Goal: Transaction & Acquisition: Purchase product/service

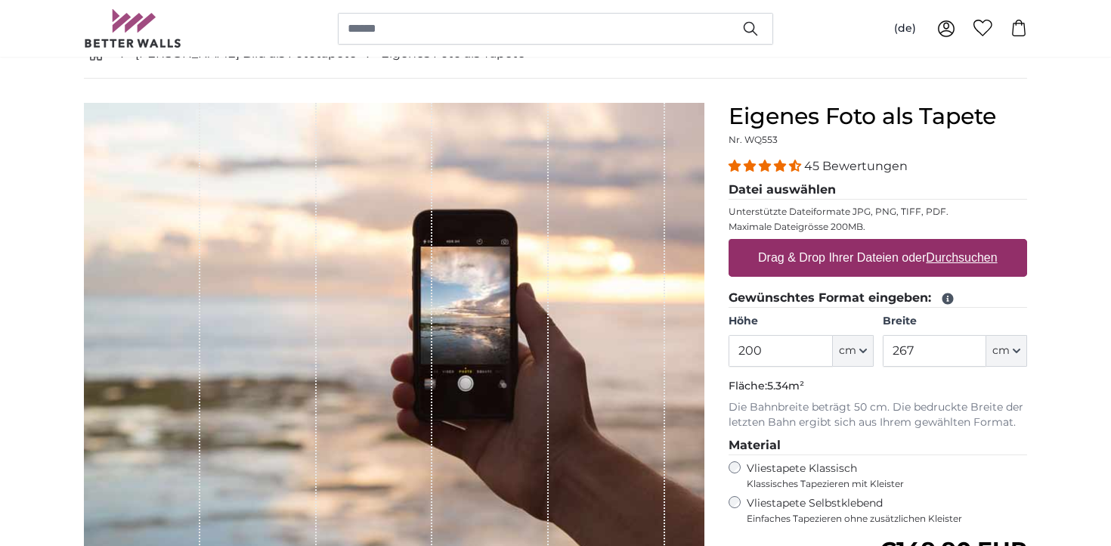
scroll to position [93, 0]
click at [887, 264] on label "Drag & Drop Ihrer Dateien oder Durchsuchen" at bounding box center [878, 258] width 252 height 30
click at [887, 244] on input "Drag & Drop Ihrer Dateien oder Durchsuchen" at bounding box center [878, 242] width 299 height 5
type input "**********"
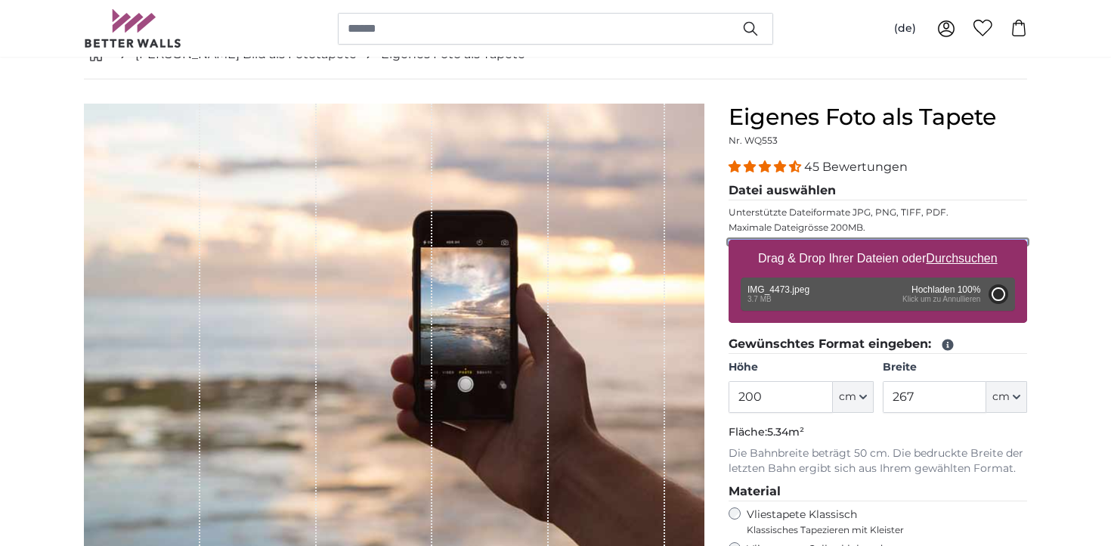
type input "344"
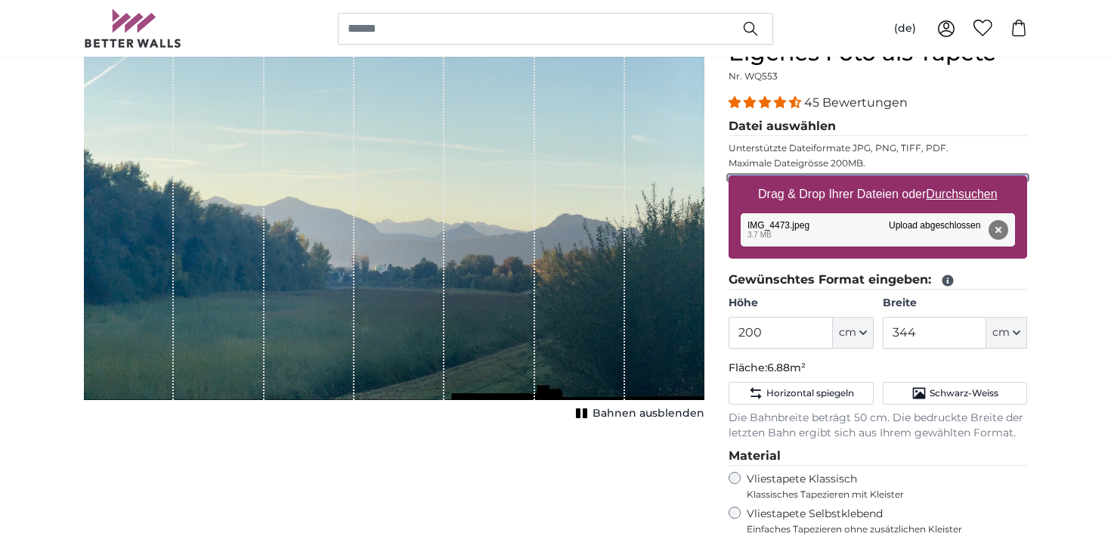
scroll to position [164, 0]
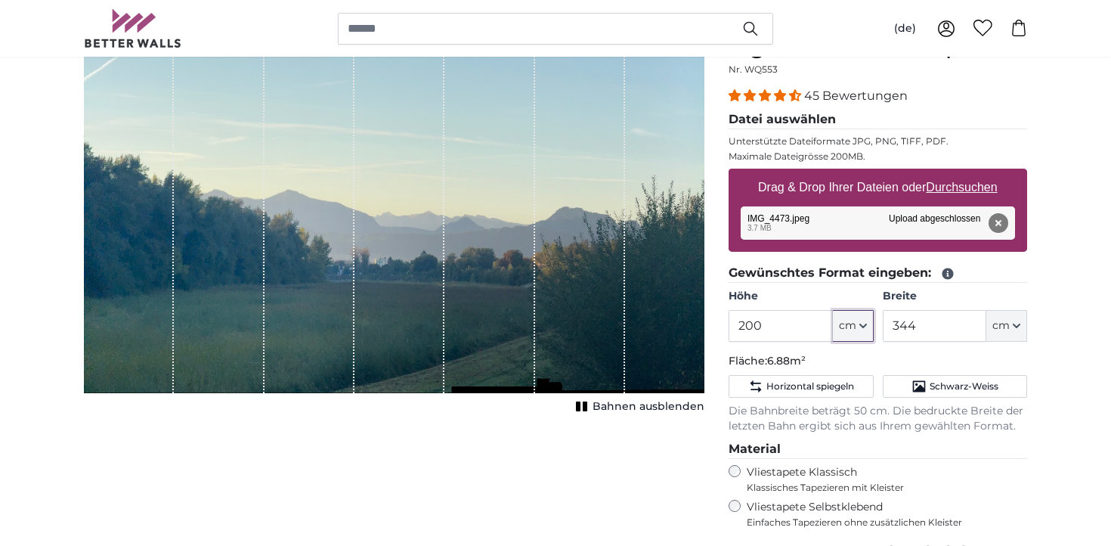
click at [865, 324] on icon "button" at bounding box center [863, 325] width 6 height 3
click at [795, 330] on input "200" at bounding box center [781, 326] width 104 height 32
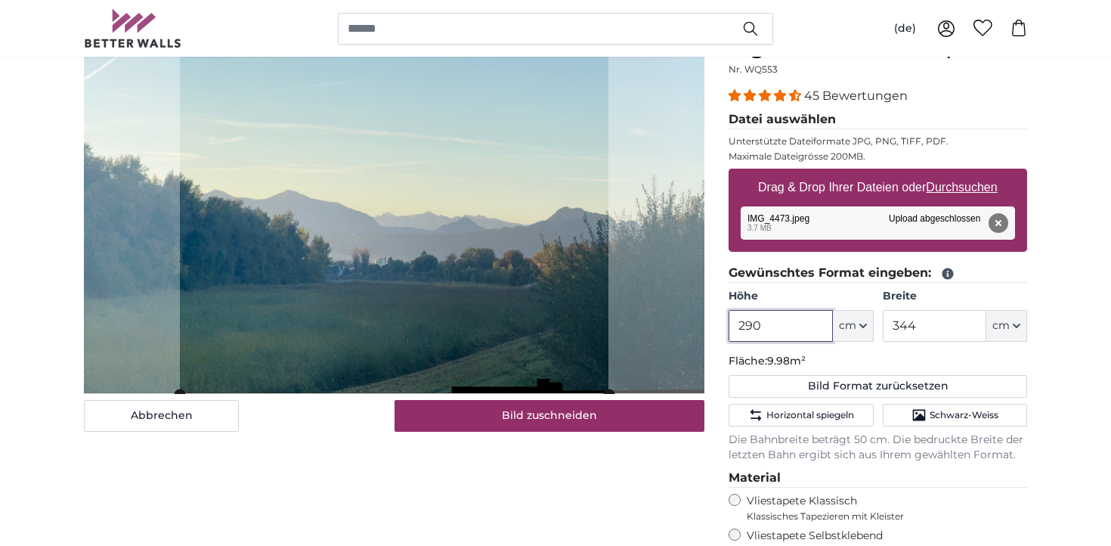
type input "290"
click at [931, 325] on input "344" at bounding box center [935, 326] width 104 height 32
type input "3"
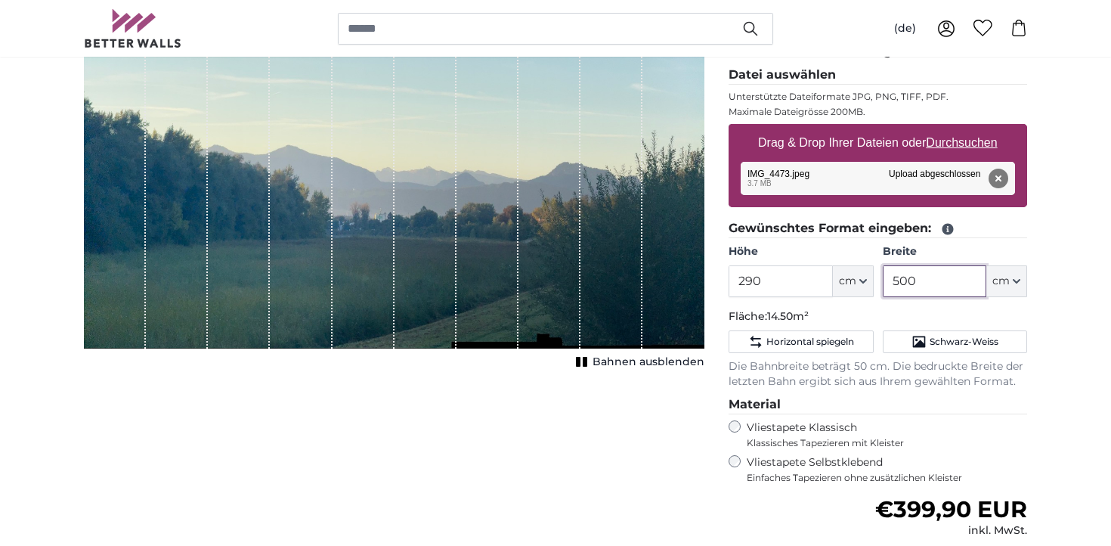
scroll to position [220, 0]
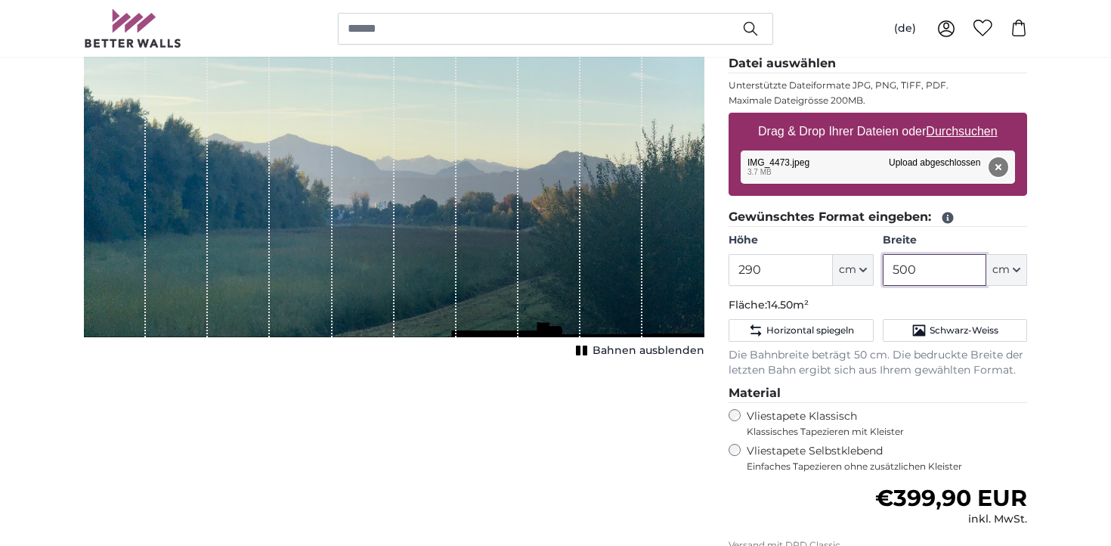
type input "500"
click at [996, 161] on button "Entfernen" at bounding box center [999, 167] width 20 height 20
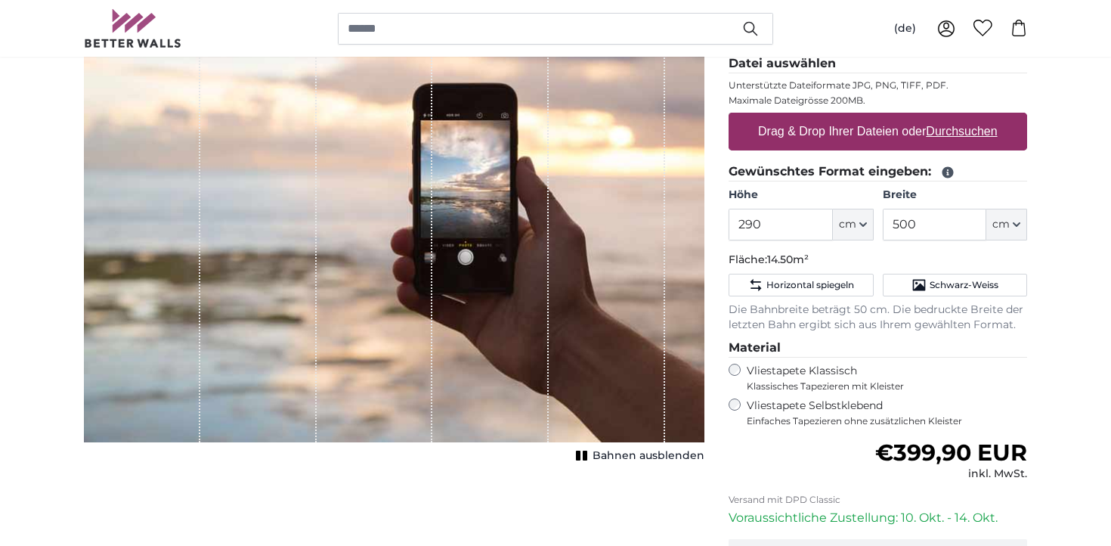
click at [974, 133] on u "Durchsuchen" at bounding box center [962, 131] width 71 height 13
click at [974, 117] on input "Drag & Drop Ihrer Dateien oder Durchsuchen" at bounding box center [878, 115] width 299 height 5
click at [986, 125] on u "Durchsuchen" at bounding box center [962, 131] width 71 height 13
click at [986, 117] on input "Drag & Drop Ihrer Dateien oder Durchsuchen" at bounding box center [878, 115] width 299 height 5
type input "**********"
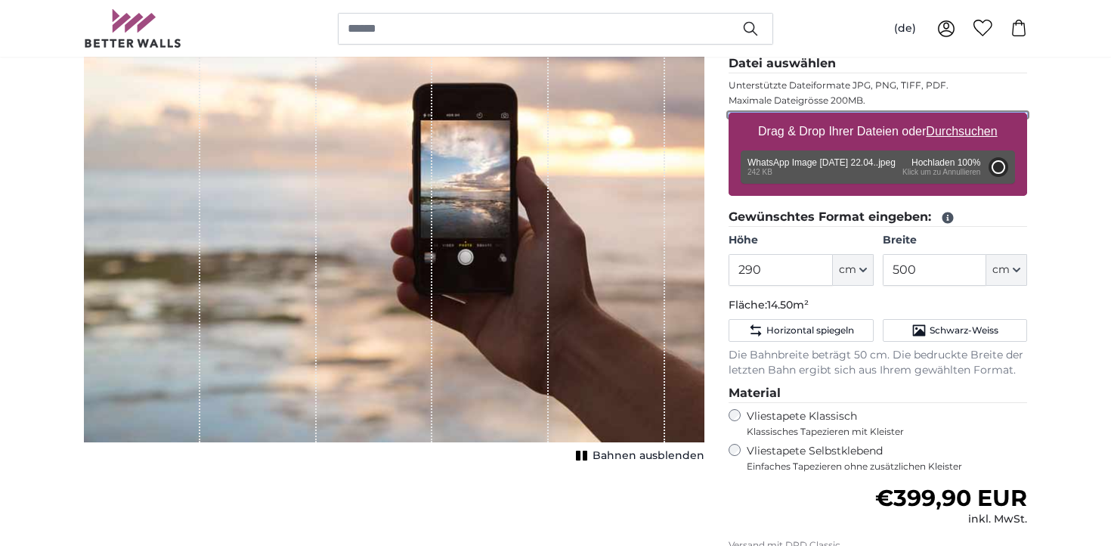
type input "344"
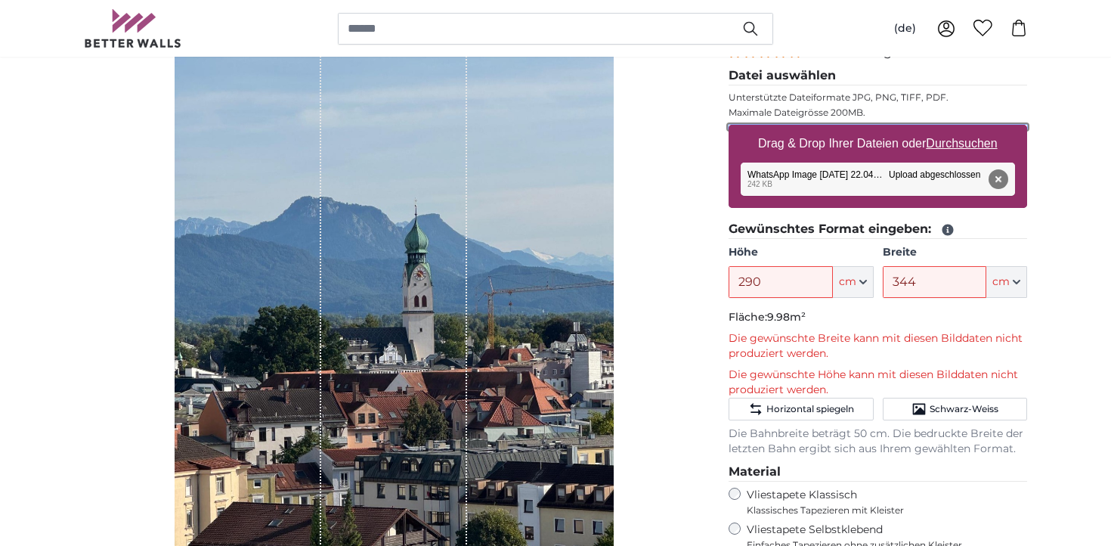
scroll to position [207, 0]
click at [1002, 179] on button "Entfernen" at bounding box center [999, 180] width 20 height 20
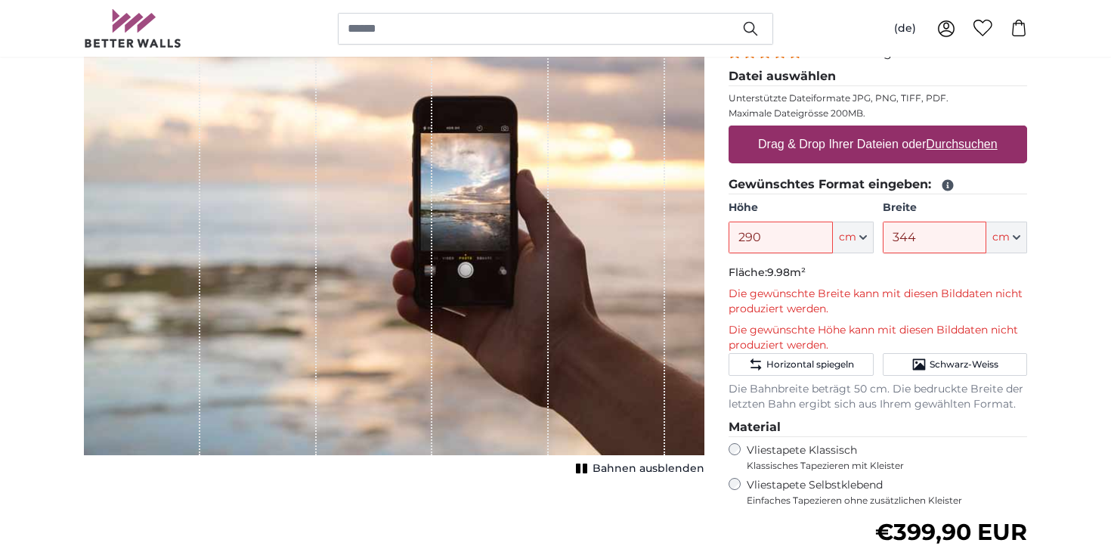
click at [968, 145] on u "Durchsuchen" at bounding box center [962, 144] width 71 height 13
click at [968, 130] on input "Drag & Drop Ihrer Dateien oder Durchsuchen" at bounding box center [878, 127] width 299 height 5
type input "**********"
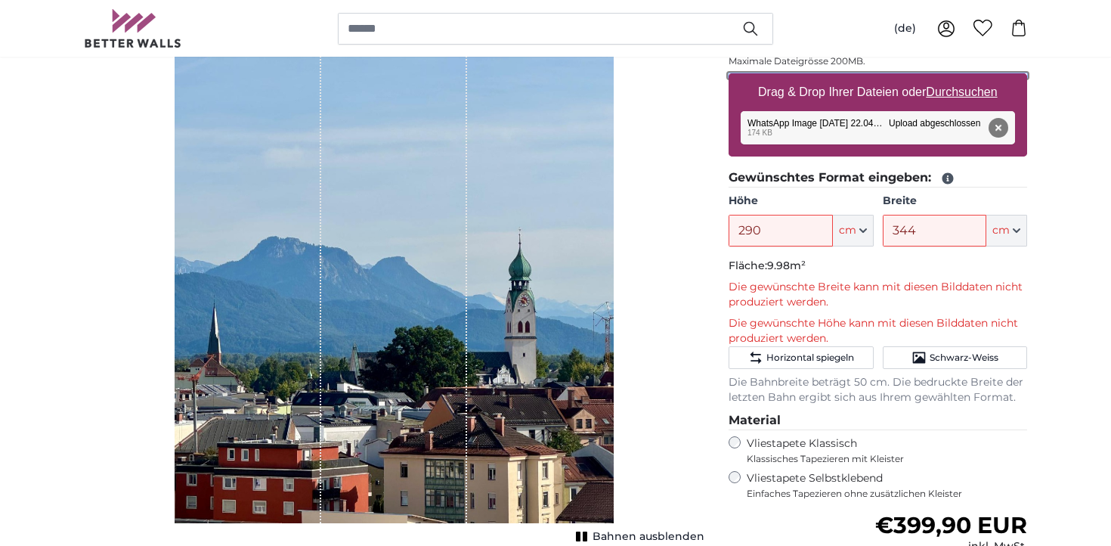
scroll to position [249, 0]
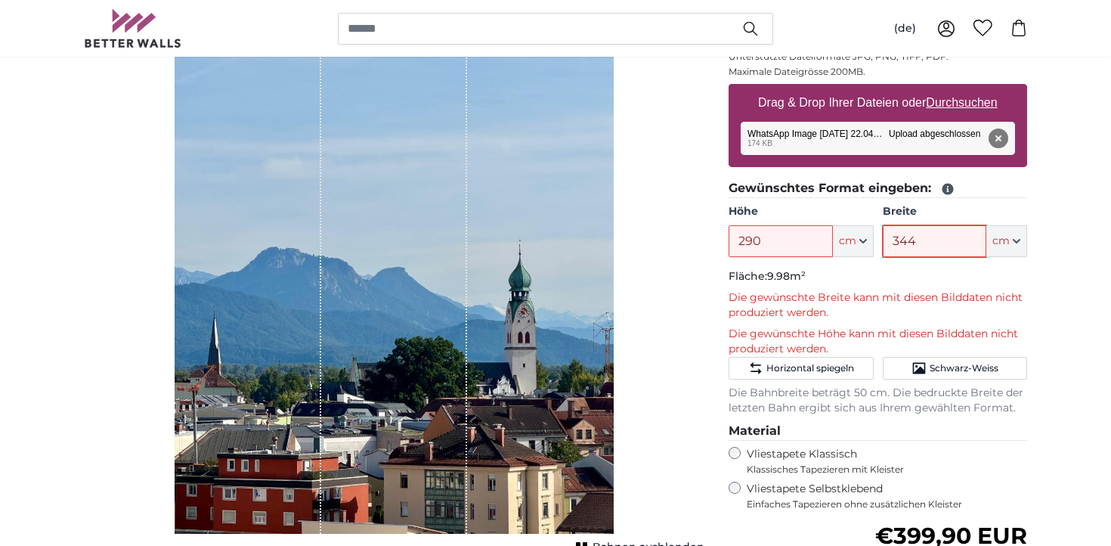
click at [928, 241] on input "344" at bounding box center [935, 241] width 104 height 32
type input "3"
type input "500"
click at [794, 240] on input "290" at bounding box center [781, 241] width 104 height 32
type input "260"
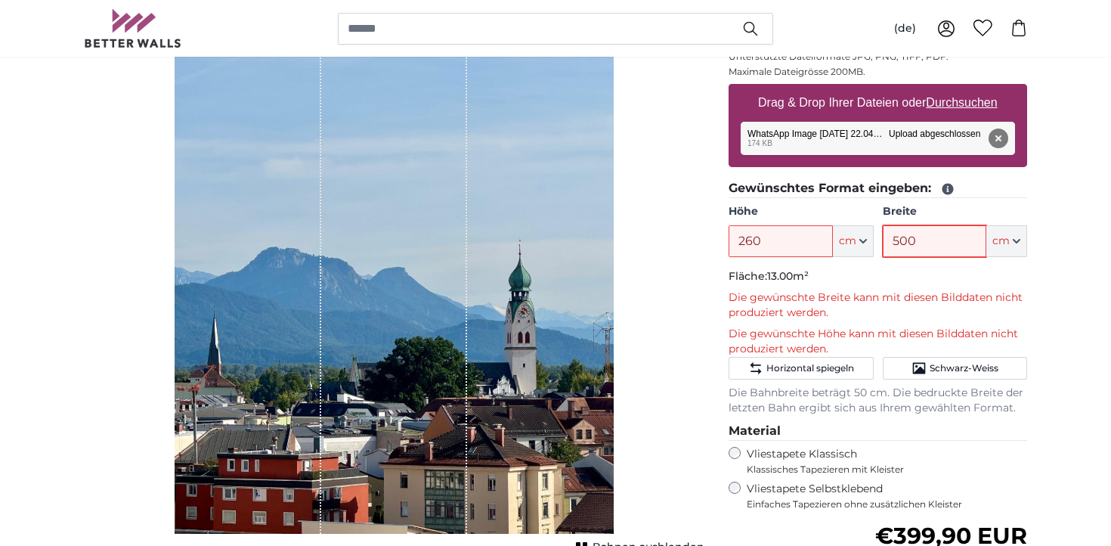
click at [940, 238] on input "500" at bounding box center [935, 241] width 104 height 32
type input "5"
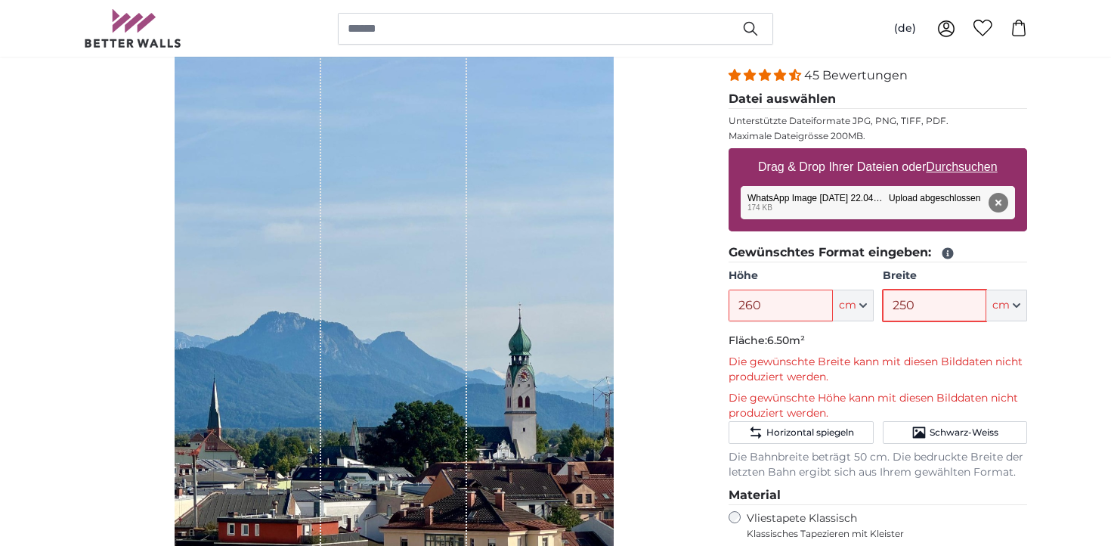
scroll to position [185, 0]
type input "2"
type input "300"
click at [773, 303] on input "260" at bounding box center [781, 305] width 104 height 32
type input "2"
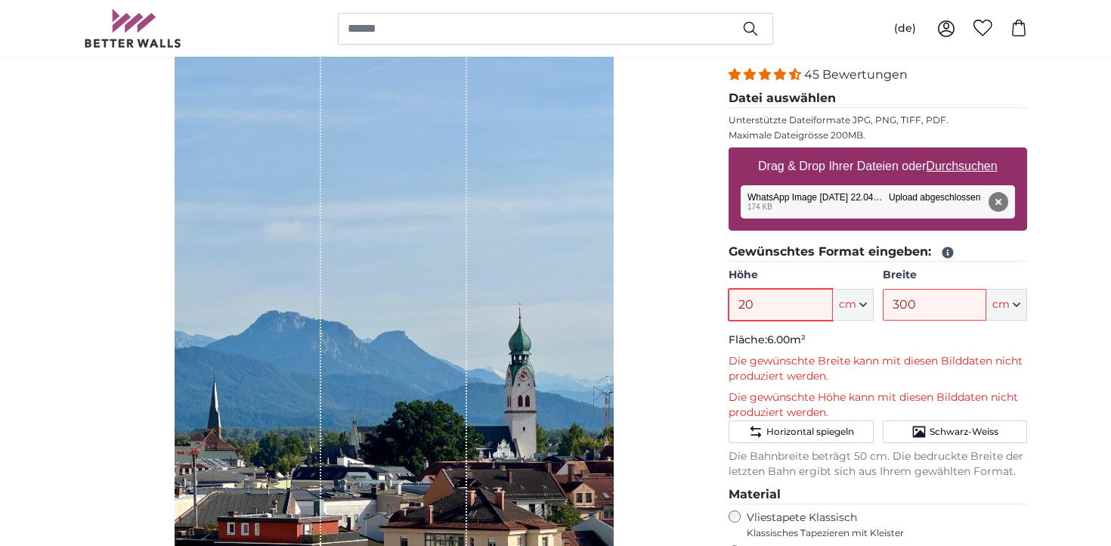
type input "2"
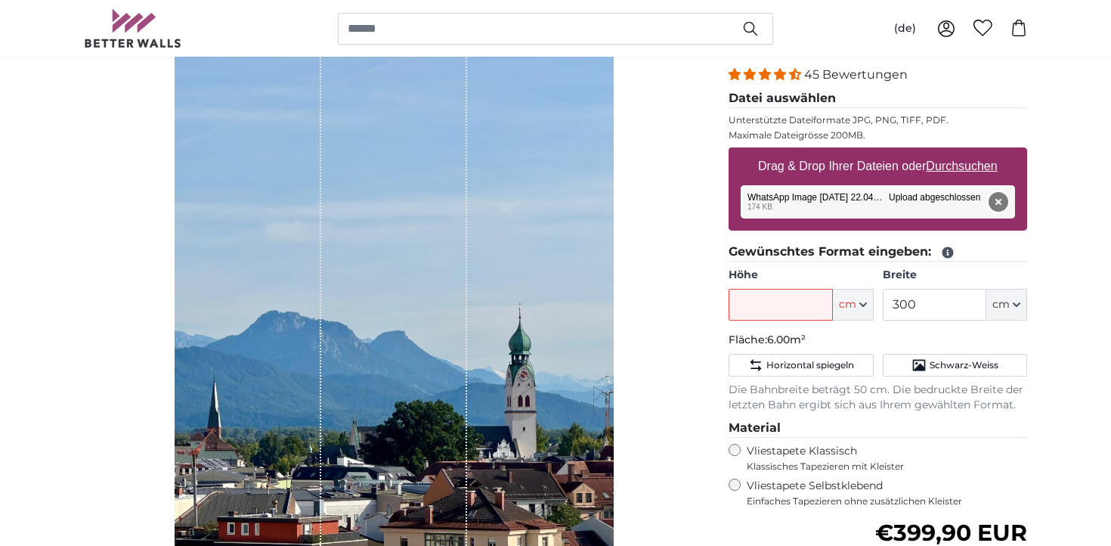
click at [999, 199] on button "Entfernen" at bounding box center [999, 202] width 20 height 20
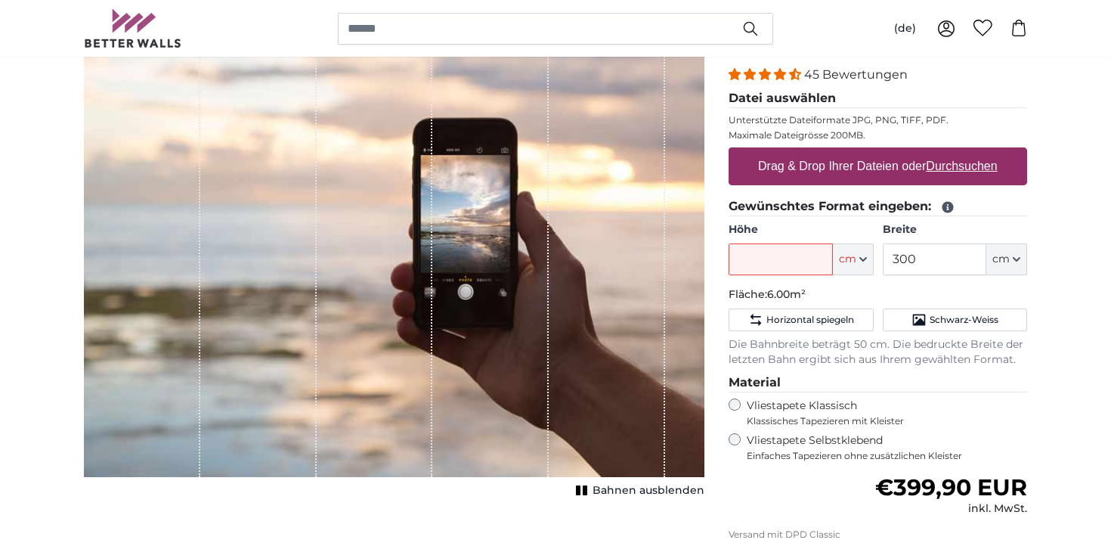
click at [934, 164] on u "Durchsuchen" at bounding box center [962, 165] width 71 height 13
click at [934, 152] on input "Drag & Drop Ihrer Dateien oder Durchsuchen" at bounding box center [878, 149] width 299 height 5
type input "**********"
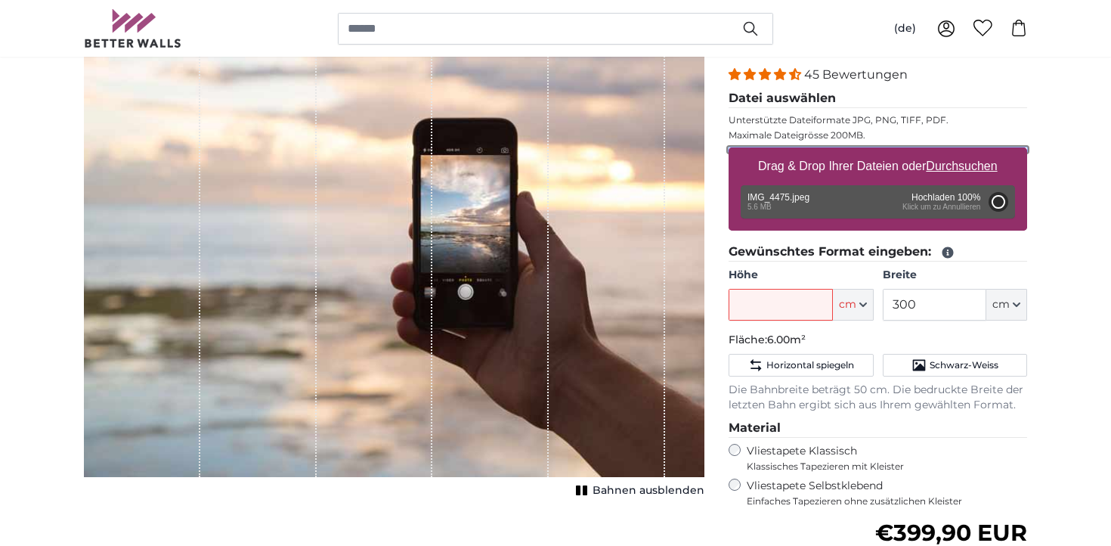
type input "290"
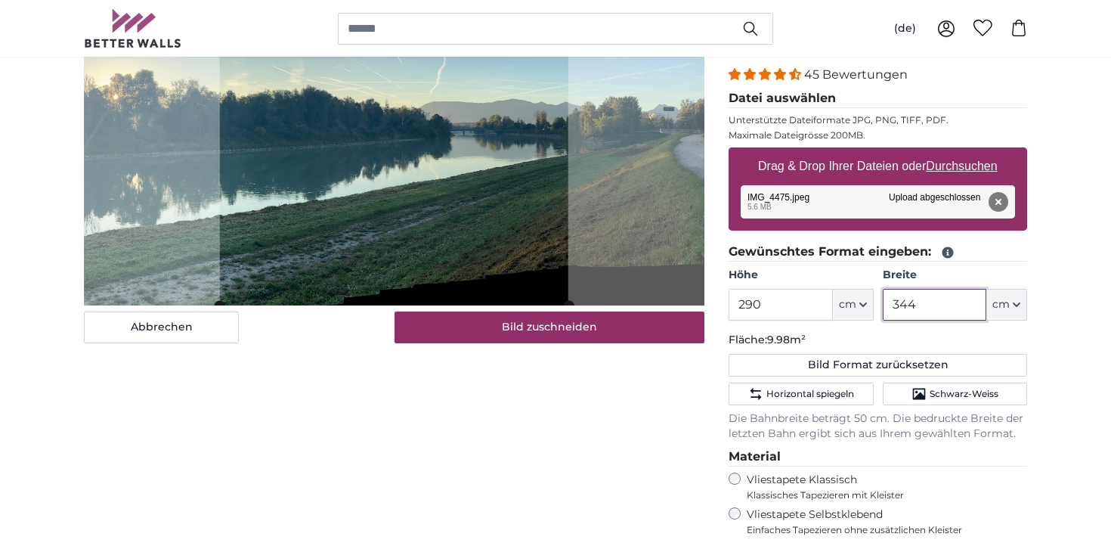
click at [946, 299] on input "344" at bounding box center [935, 305] width 104 height 32
type input "3"
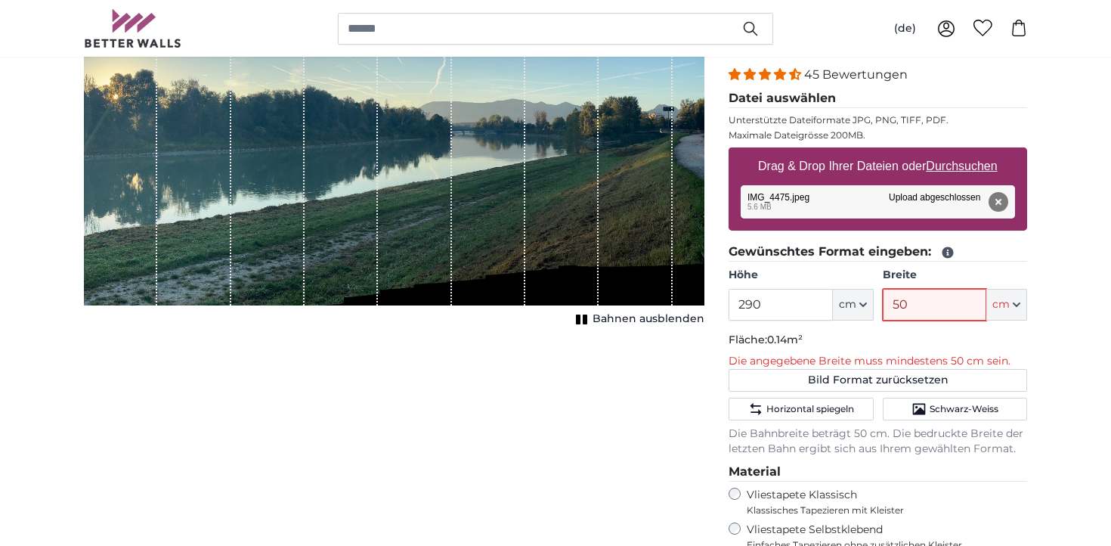
type input "500"
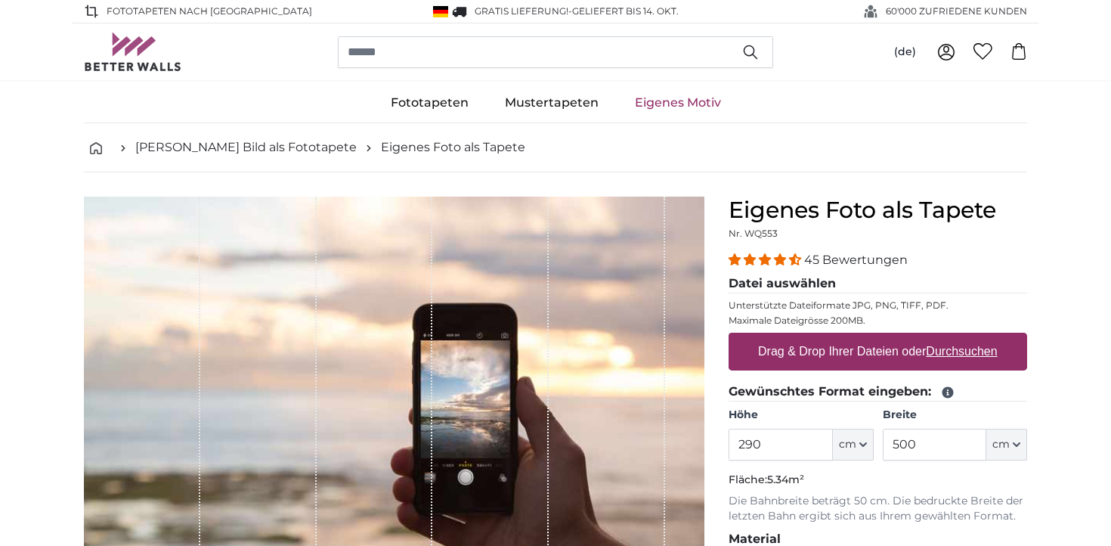
click at [950, 348] on u "Durchsuchen" at bounding box center [962, 351] width 71 height 13
click at [950, 337] on input "Drag & Drop Ihrer Dateien oder Durchsuchen" at bounding box center [878, 335] width 299 height 5
type input "**********"
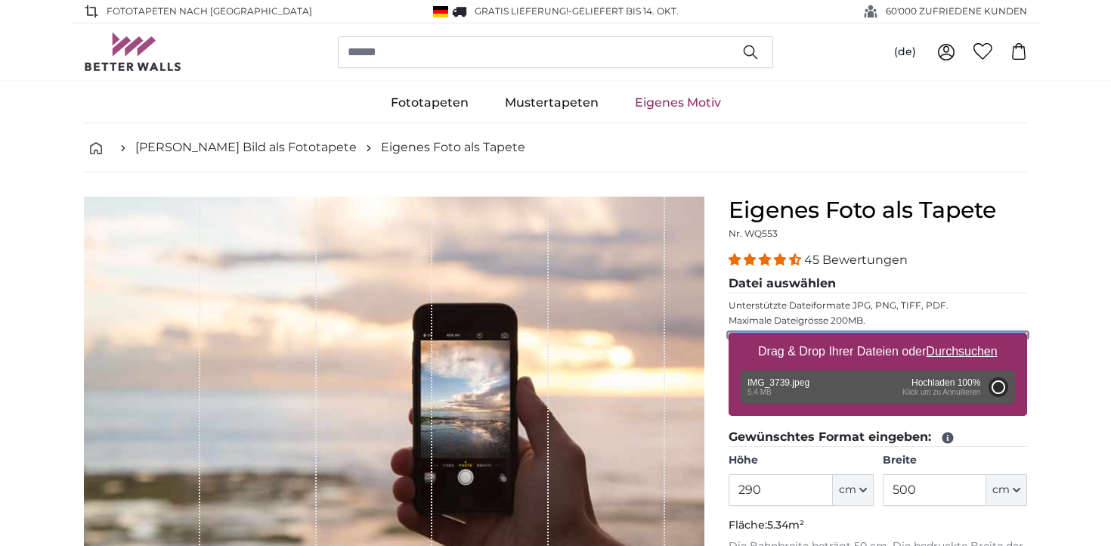
type input "200"
type input "220"
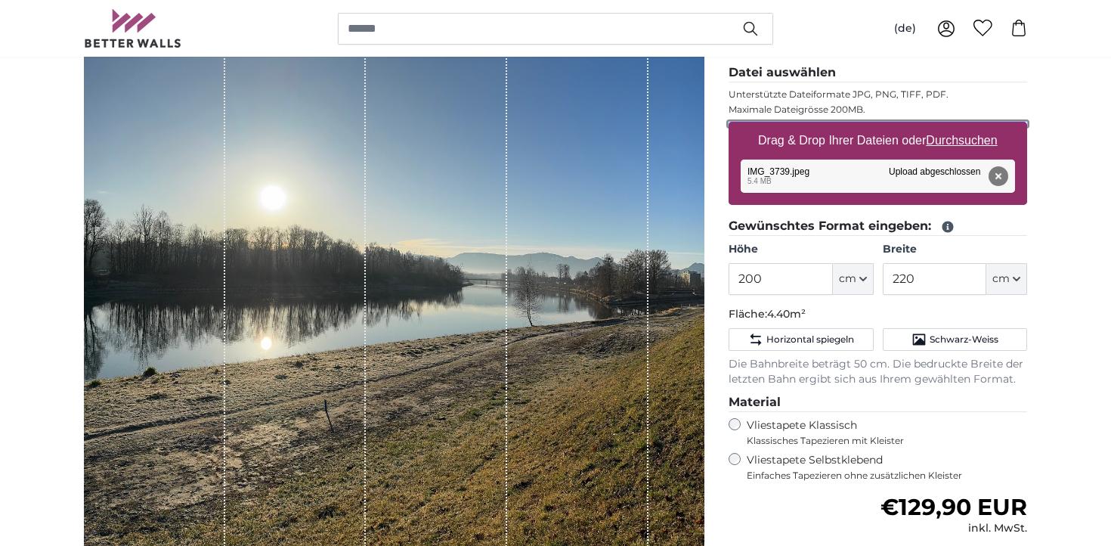
scroll to position [228, 0]
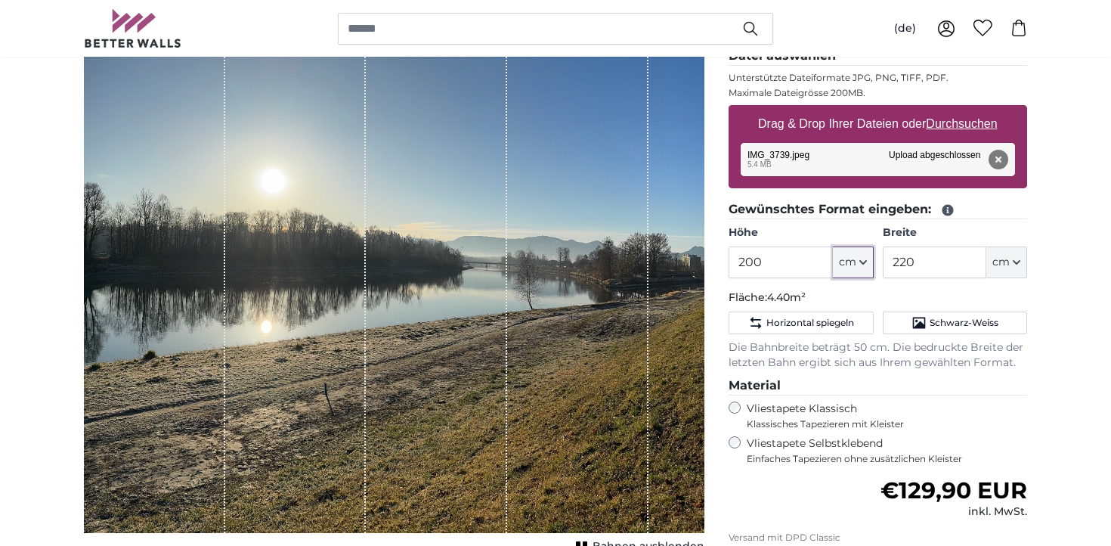
click at [863, 265] on icon "button" at bounding box center [863, 263] width 8 height 8
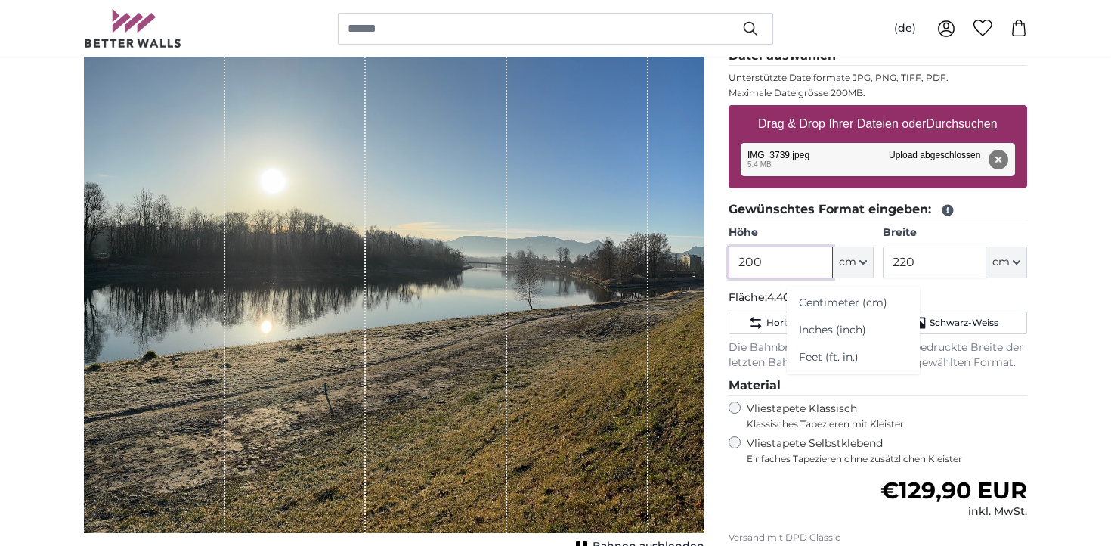
click at [795, 259] on input "200" at bounding box center [781, 262] width 104 height 32
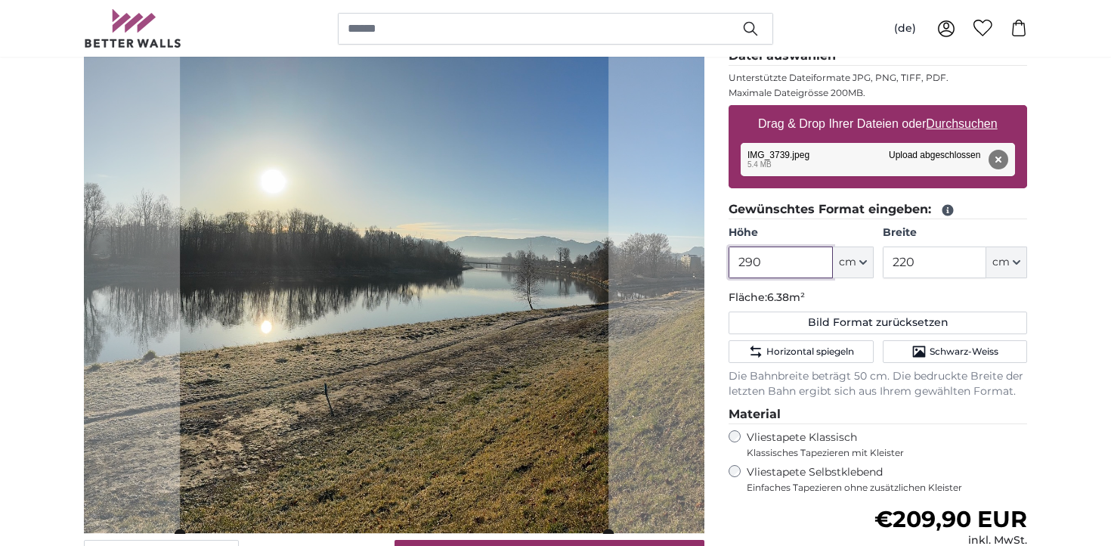
type input "290"
click at [928, 265] on input "220" at bounding box center [935, 262] width 104 height 32
type input "2"
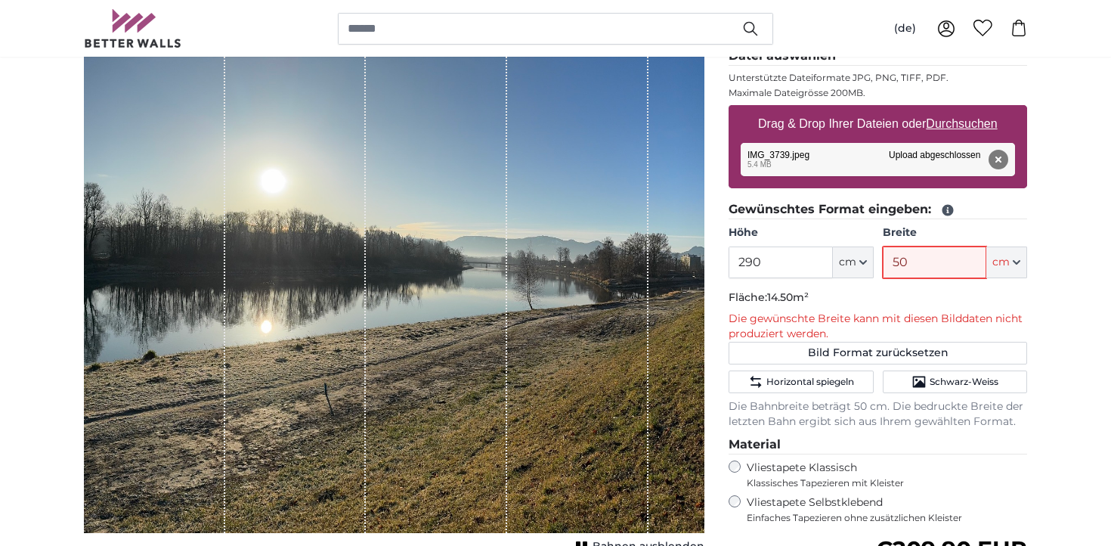
type input "5"
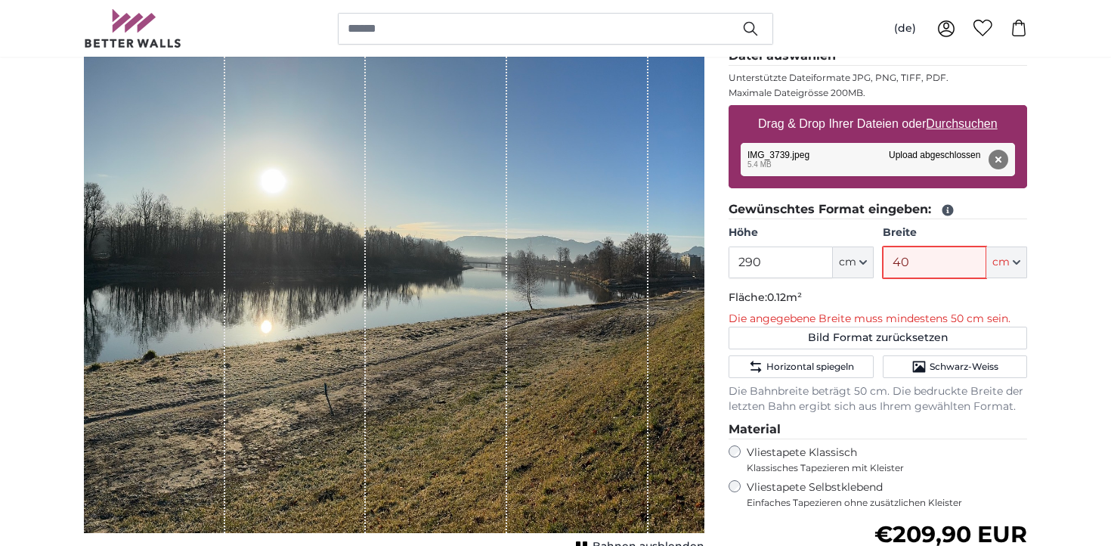
type input "400"
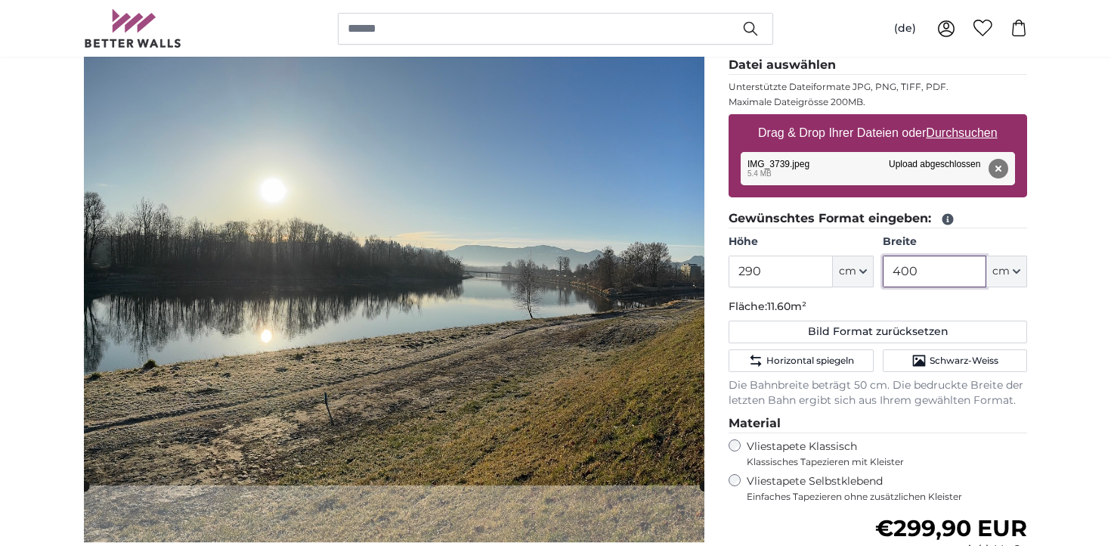
scroll to position [221, 0]
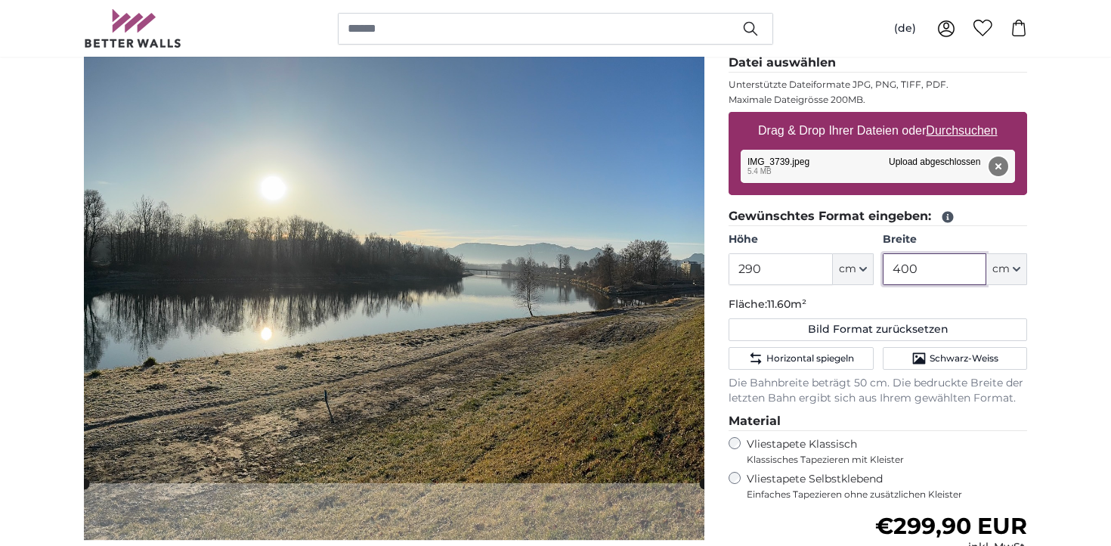
type input "400"
click at [999, 163] on button "Entfernen" at bounding box center [999, 166] width 20 height 20
type input "200"
type input "220"
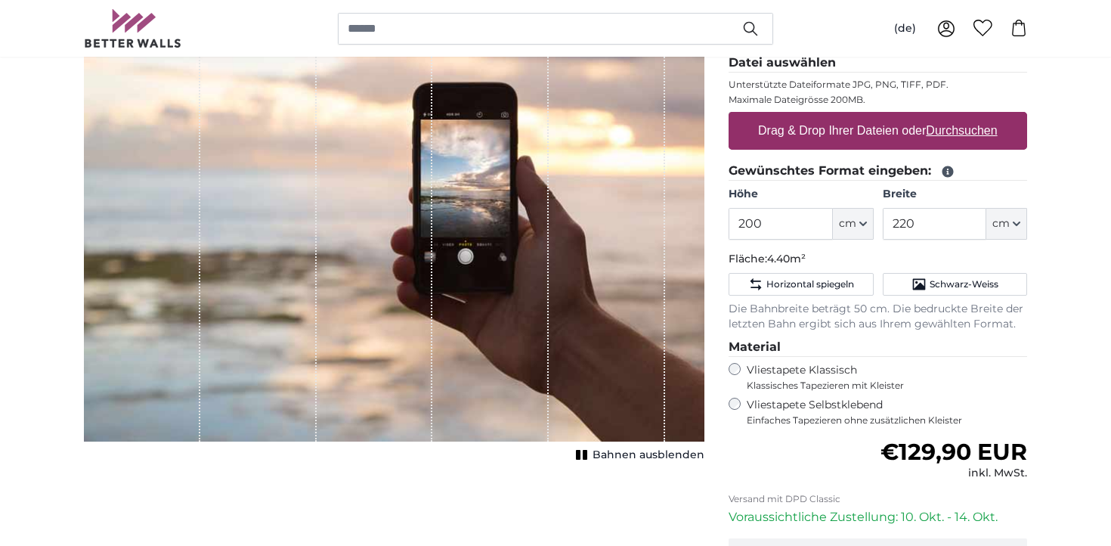
click at [974, 129] on u "Durchsuchen" at bounding box center [962, 130] width 71 height 13
click at [974, 116] on input "Drag & Drop Ihrer Dateien oder Durchsuchen" at bounding box center [878, 114] width 299 height 5
type input "**********"
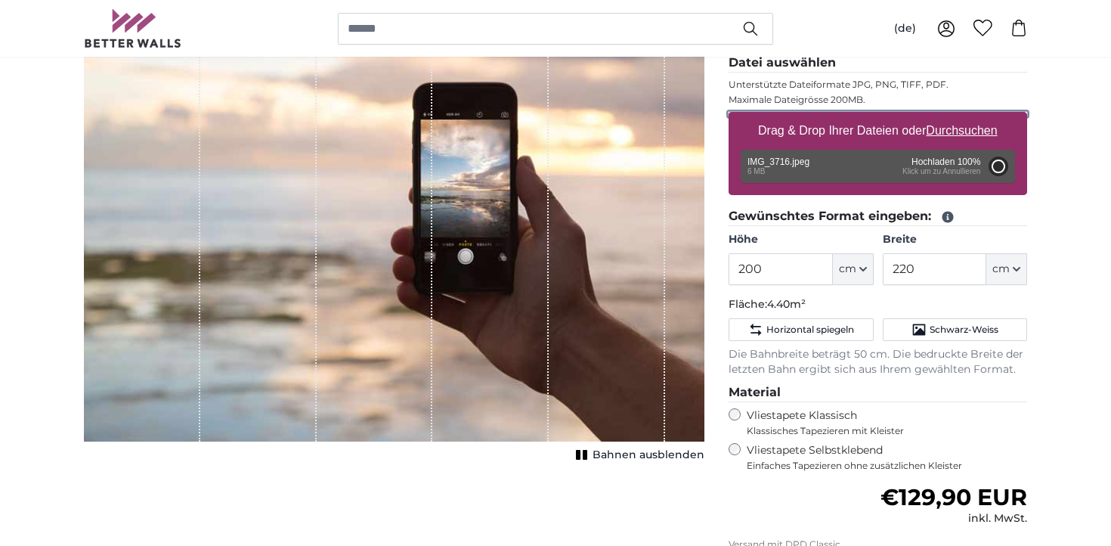
type input "320"
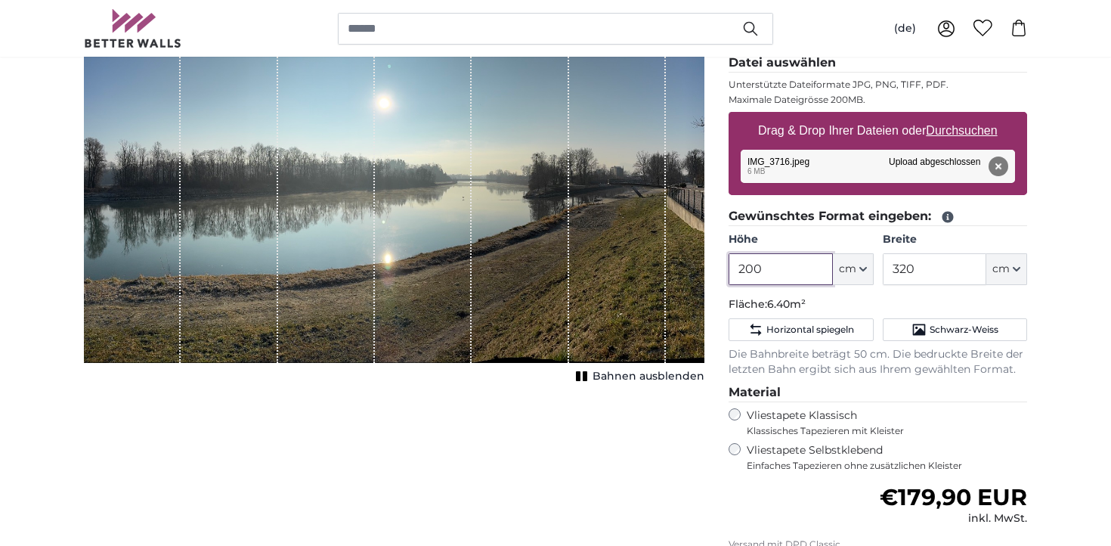
click at [807, 269] on input "200" at bounding box center [781, 269] width 104 height 32
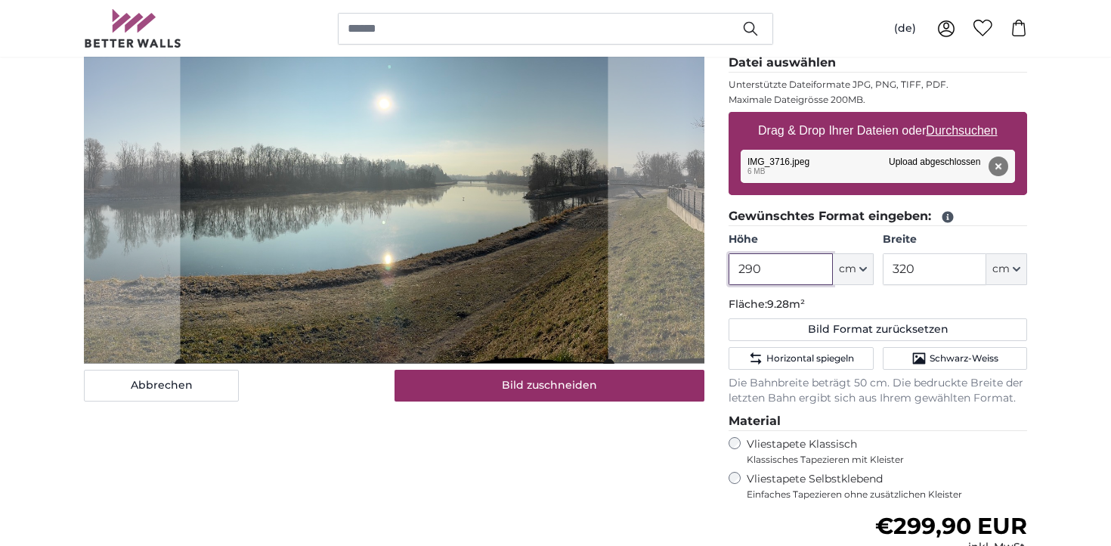
type input "290"
click at [946, 270] on input "320" at bounding box center [935, 269] width 104 height 32
type input "3"
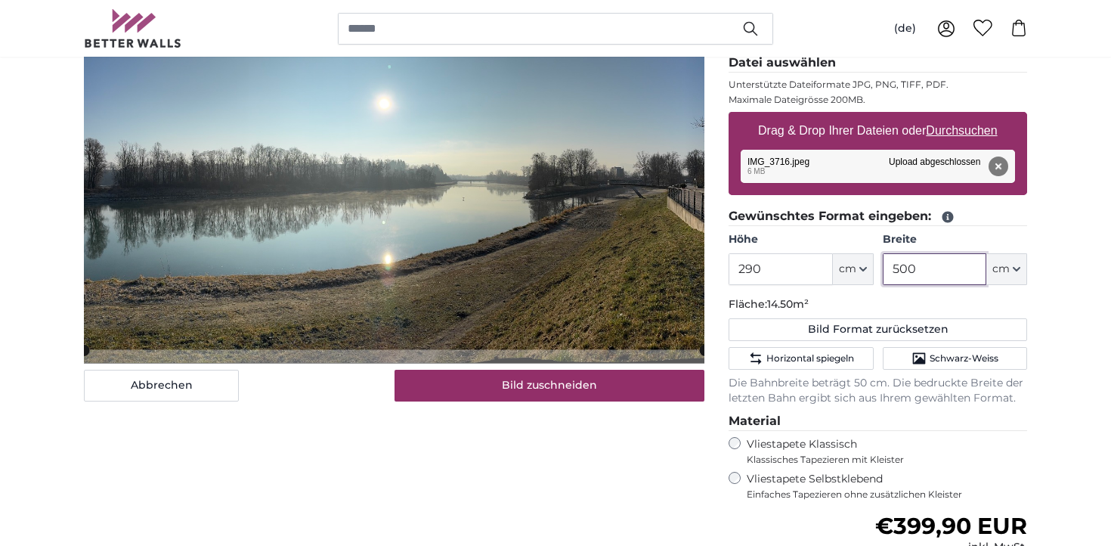
type input "500"
click at [137, 24] on img at bounding box center [133, 28] width 98 height 39
